Goal: Task Accomplishment & Management: Complete application form

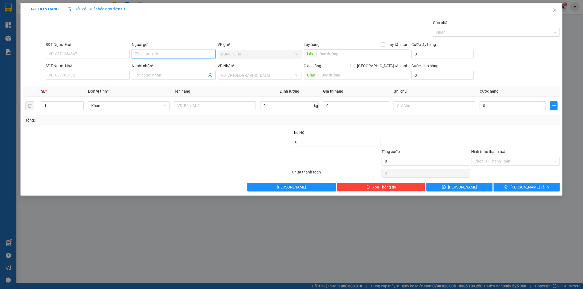
click at [144, 56] on input "Người gửi" at bounding box center [174, 54] width 84 height 9
type input "NUÔI"
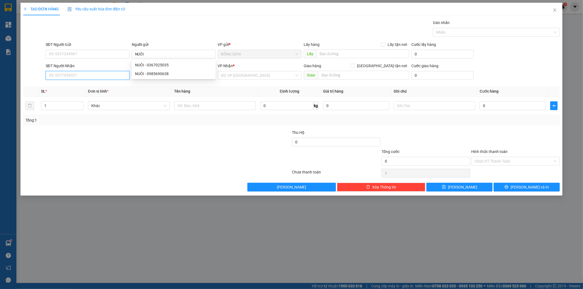
click at [103, 75] on input "SĐT Người Nhận" at bounding box center [88, 75] width 84 height 9
type input "0981272846"
click at [102, 87] on div "0981272846 - SƯƠNG" at bounding box center [87, 86] width 77 height 6
type input "SƯƠNG"
click at [269, 73] on span "BỒNG SƠN" at bounding box center [259, 75] width 77 height 8
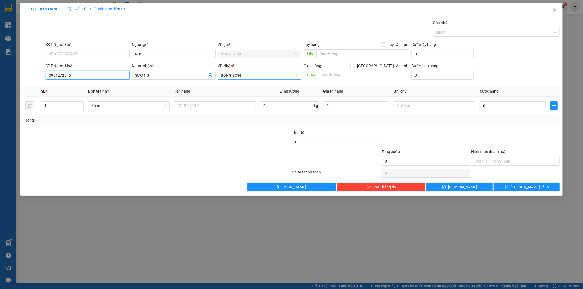
type input "0981272846"
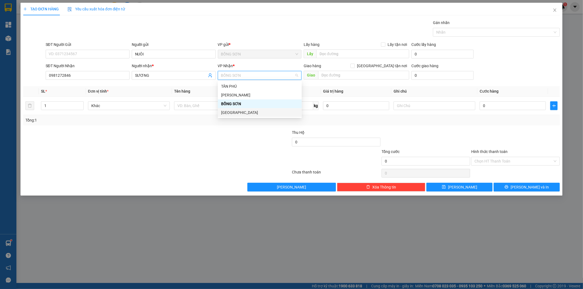
click at [249, 113] on div "[GEOGRAPHIC_DATA]" at bounding box center [259, 113] width 77 height 6
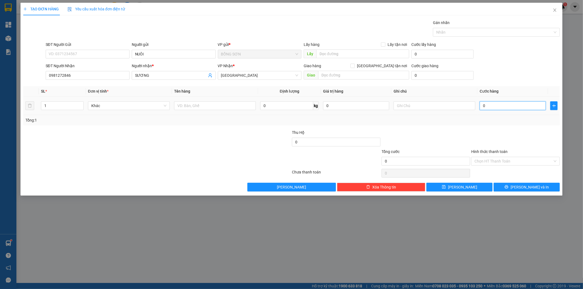
click at [492, 110] on input "0" at bounding box center [513, 105] width 66 height 9
type input "3"
type input "30"
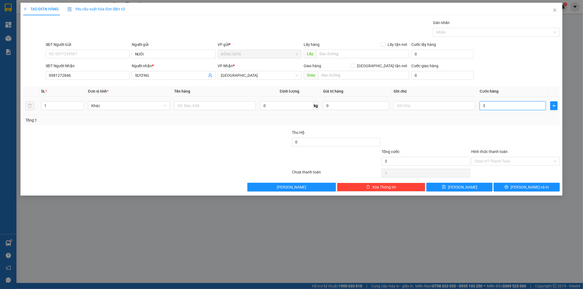
type input "30"
type input "30.000"
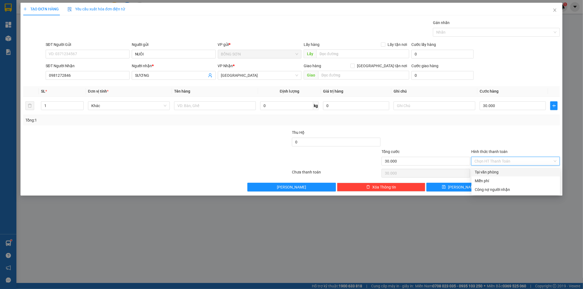
click at [489, 160] on input "Hình thức thanh toán" at bounding box center [513, 161] width 78 height 8
click at [497, 171] on div "Tại văn phòng" at bounding box center [516, 172] width 82 height 6
type input "0"
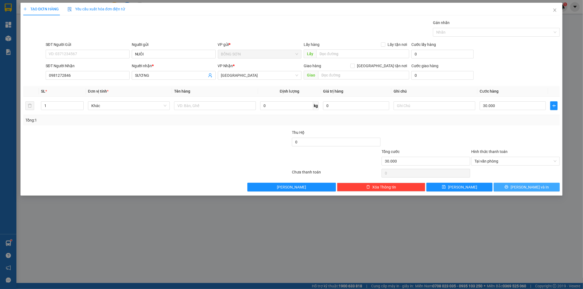
click at [504, 183] on button "[PERSON_NAME] và In" at bounding box center [527, 187] width 66 height 9
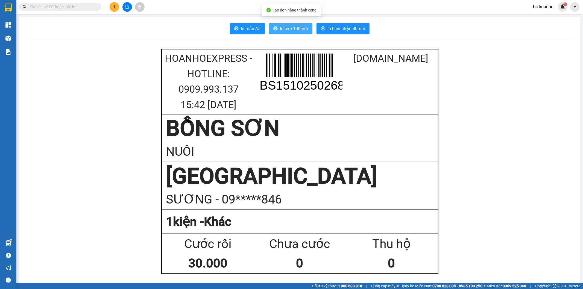
click at [298, 25] on span "In tem 100mm" at bounding box center [294, 28] width 28 height 7
click at [114, 3] on button at bounding box center [115, 7] width 10 height 10
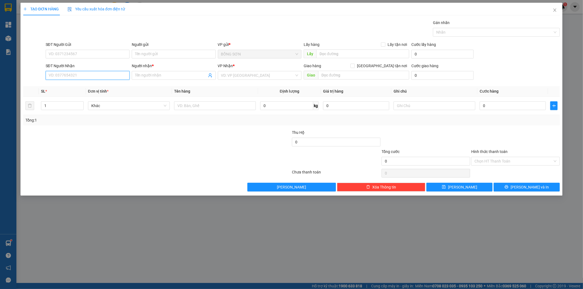
click at [107, 77] on input "SĐT Người Nhận" at bounding box center [88, 75] width 84 height 9
type input "0986235985"
click at [163, 70] on div "Người nhận *" at bounding box center [174, 67] width 84 height 8
click at [163, 74] on input "Người nhận *" at bounding box center [171, 75] width 72 height 6
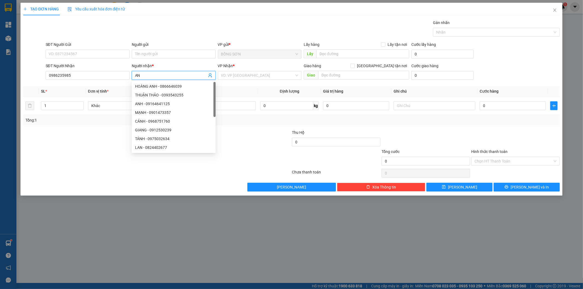
type input "A"
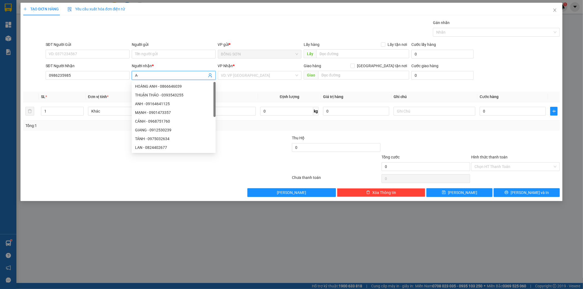
type input "A"
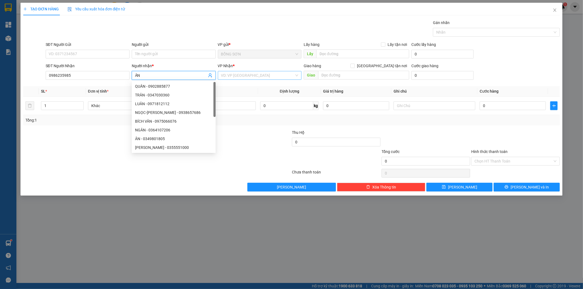
type input "ÂN"
click at [228, 77] on input "search" at bounding box center [258, 75] width 74 height 8
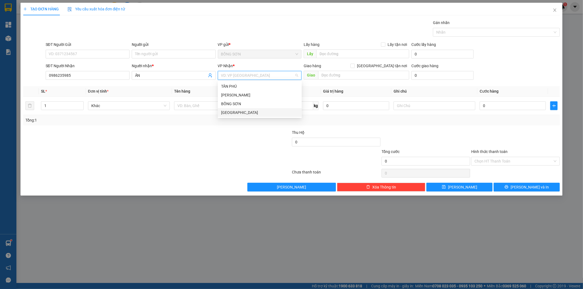
click at [236, 114] on div "[GEOGRAPHIC_DATA]" at bounding box center [259, 113] width 77 height 6
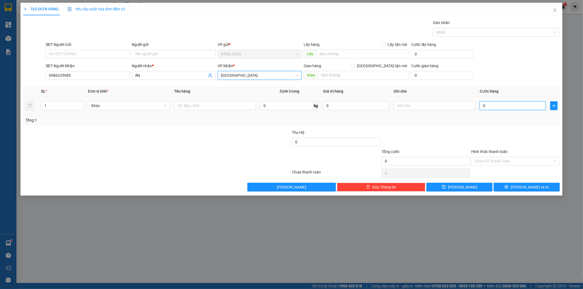
click at [488, 107] on input "0" at bounding box center [513, 105] width 66 height 9
type input "5"
type input "50"
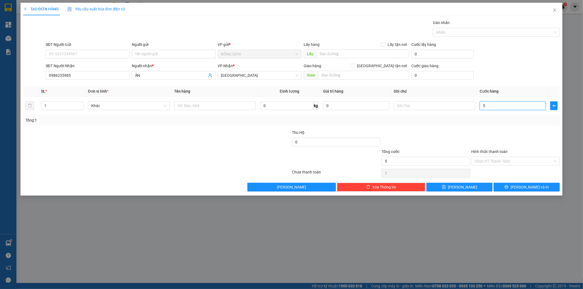
type input "50"
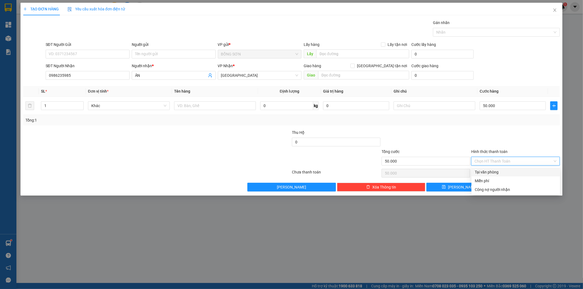
click at [496, 160] on input "Hình thức thanh toán" at bounding box center [513, 161] width 78 height 8
click at [500, 174] on div "Tại văn phòng" at bounding box center [516, 172] width 82 height 6
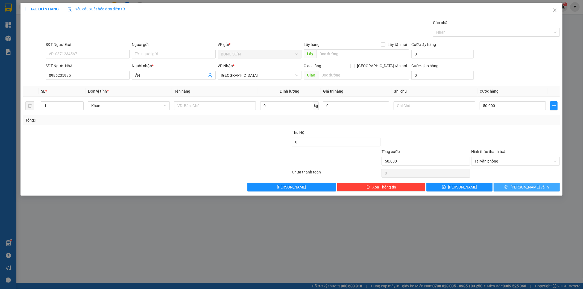
click at [520, 185] on button "[PERSON_NAME] và In" at bounding box center [527, 187] width 66 height 9
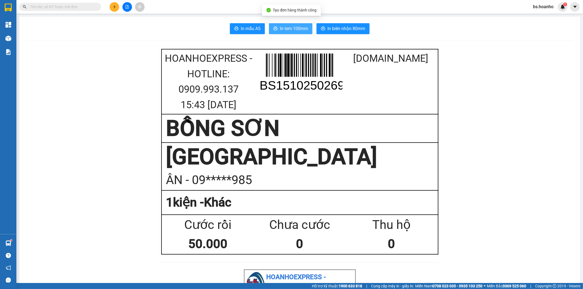
click at [295, 28] on span "In tem 100mm" at bounding box center [294, 28] width 28 height 7
click at [115, 5] on icon "plus" at bounding box center [115, 7] width 4 height 4
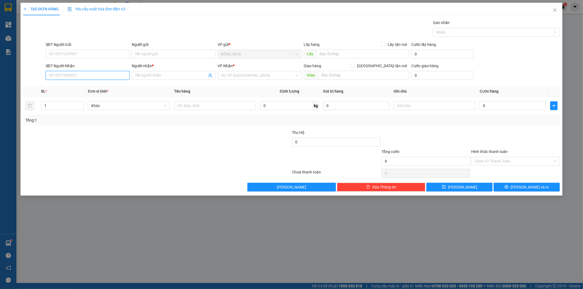
click at [71, 77] on input "SĐT Người Nhận" at bounding box center [88, 75] width 84 height 9
type input "0866443548"
click at [142, 78] on input "Người nhận *" at bounding box center [171, 75] width 72 height 6
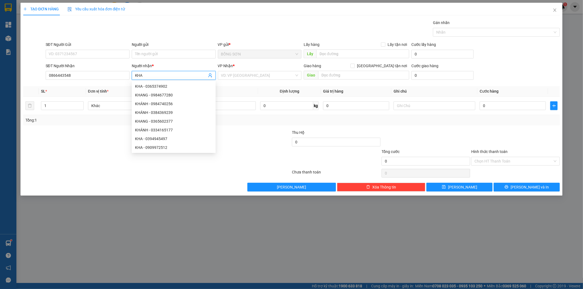
type input "KHA"
click at [162, 49] on div "Người gửi" at bounding box center [174, 46] width 84 height 8
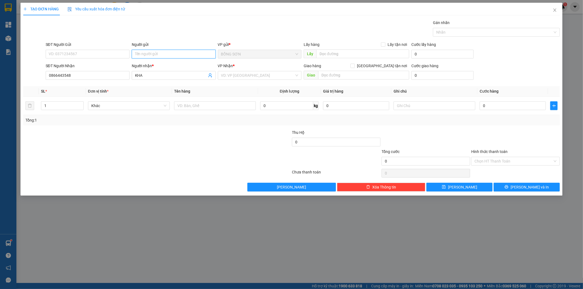
click at [162, 55] on input "Người gửi" at bounding box center [174, 54] width 84 height 9
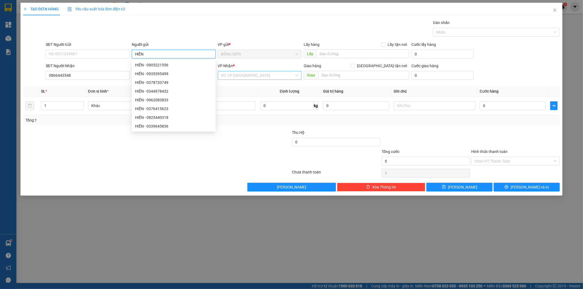
type input "HIỀN"
click at [254, 76] on input "search" at bounding box center [258, 75] width 74 height 8
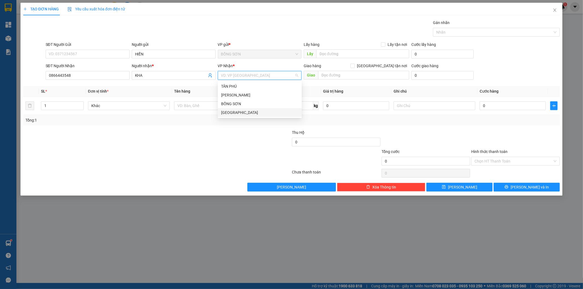
click at [256, 114] on div "[GEOGRAPHIC_DATA]" at bounding box center [259, 113] width 77 height 6
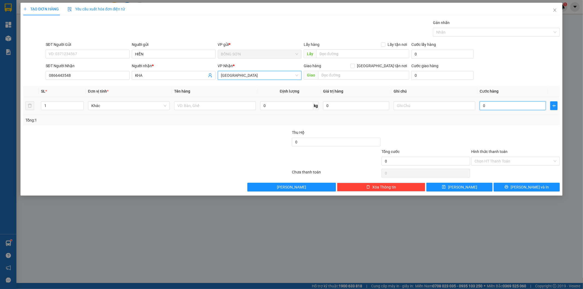
click at [492, 107] on input "0" at bounding box center [513, 105] width 66 height 9
type input "5"
type input "50"
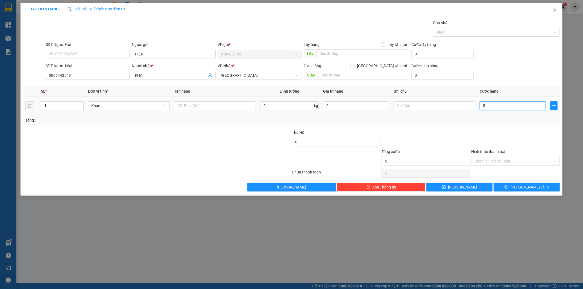
type input "50"
click at [504, 160] on input "Hình thức thanh toán" at bounding box center [513, 161] width 78 height 8
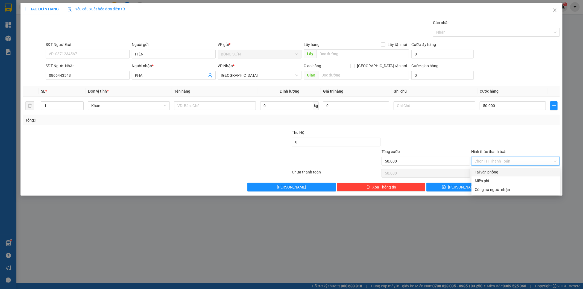
click at [506, 175] on div "Tại văn phòng" at bounding box center [515, 172] width 89 height 9
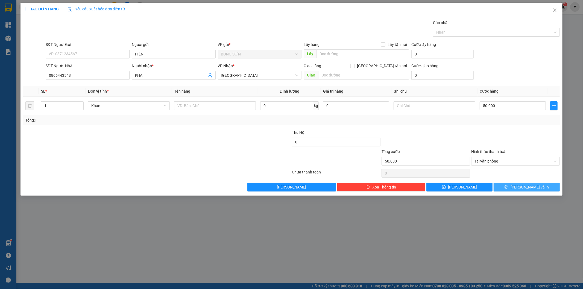
click at [517, 190] on button "[PERSON_NAME] và In" at bounding box center [527, 187] width 66 height 9
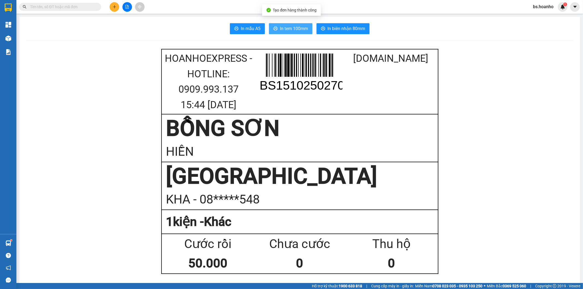
click at [293, 29] on span "In tem 100mm" at bounding box center [294, 28] width 28 height 7
click at [114, 6] on icon "plus" at bounding box center [114, 6] width 0 height 3
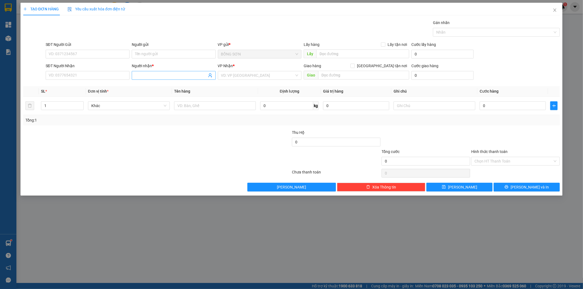
click at [161, 75] on input "Người nhận *" at bounding box center [171, 75] width 72 height 6
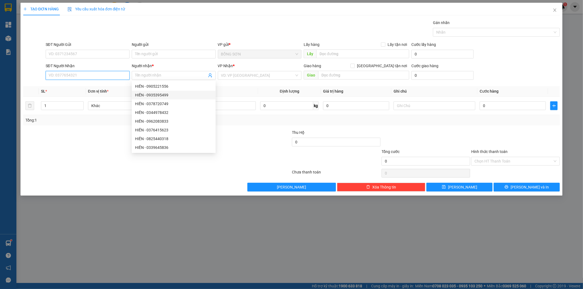
click at [86, 78] on input "SĐT Người Nhận" at bounding box center [88, 75] width 84 height 9
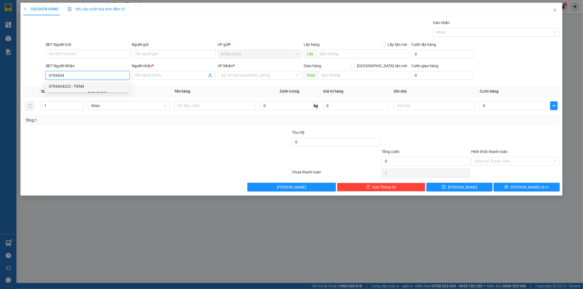
click at [96, 90] on div "0794434223 - TRÂM" at bounding box center [88, 86] width 84 height 9
type input "0794434223"
type input "TRÂM"
type input "0794434223"
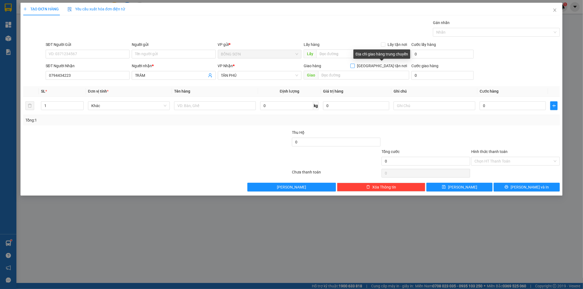
click at [354, 67] on input "[GEOGRAPHIC_DATA] tận nơi" at bounding box center [352, 66] width 4 height 4
checkbox input "true"
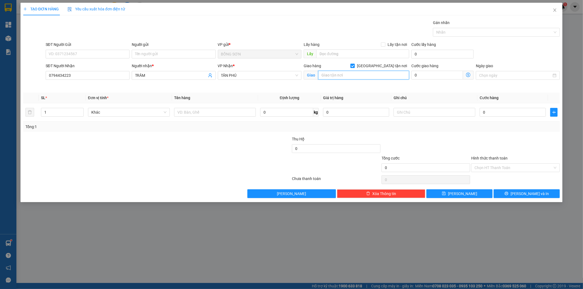
click at [377, 75] on input "text" at bounding box center [363, 75] width 91 height 9
type input "52B [PERSON_NAME] F4 TÂN BI"
click at [508, 193] on icon "printer" at bounding box center [507, 194] width 4 height 4
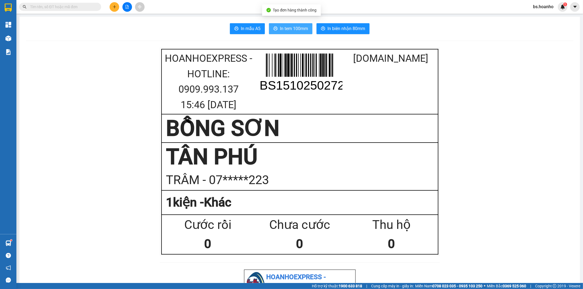
click at [273, 28] on icon "printer" at bounding box center [275, 28] width 4 height 4
click at [113, 8] on icon "plus" at bounding box center [115, 7] width 4 height 4
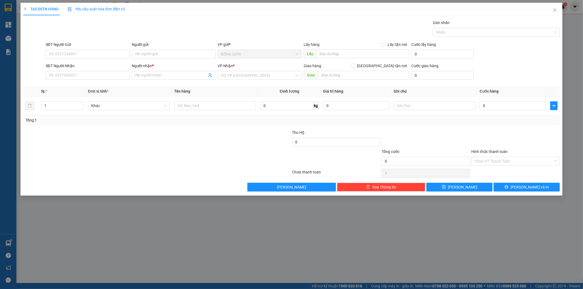
drag, startPoint x: 183, startPoint y: 25, endPoint x: 183, endPoint y: 17, distance: 8.7
click at [183, 20] on div "Gán nhãn Nhãn" at bounding box center [303, 29] width 517 height 19
drag, startPoint x: 183, startPoint y: 17, endPoint x: 178, endPoint y: 17, distance: 4.1
click at [178, 17] on div "TẠO ĐƠN HÀNG Yêu cầu xuất hóa đơn điện tử Transit Pickup Surcharge Ids Transit …" at bounding box center [291, 97] width 537 height 189
click at [121, 77] on input "SĐT Người Nhận" at bounding box center [88, 75] width 84 height 9
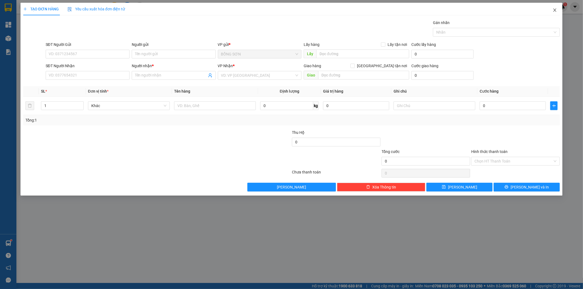
click at [555, 11] on icon "close" at bounding box center [554, 9] width 3 height 3
